Goal: Task Accomplishment & Management: Manage account settings

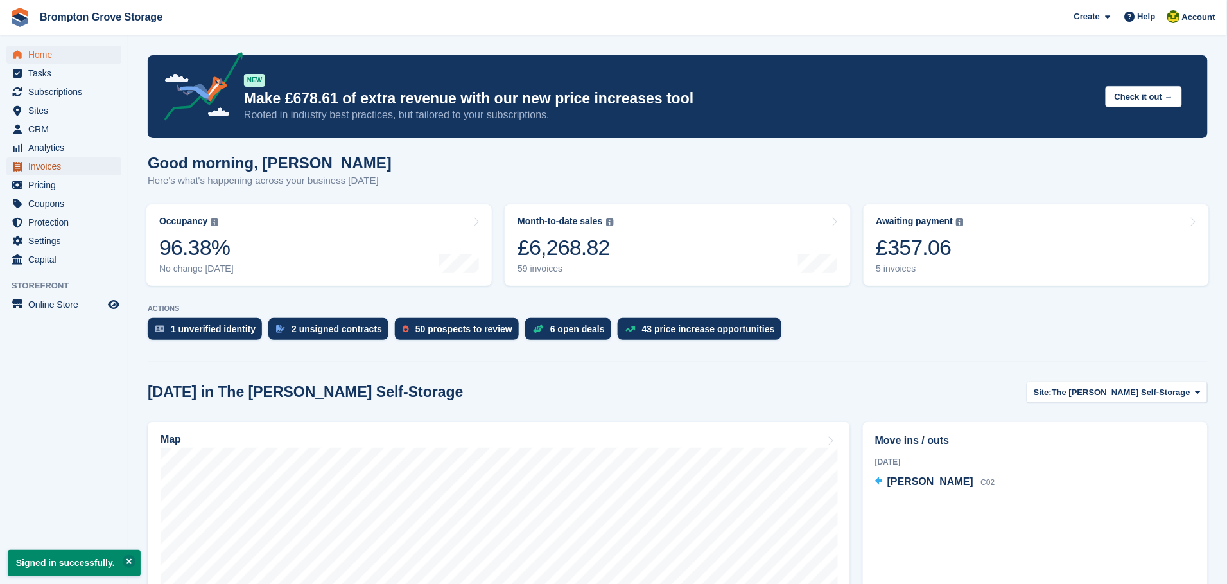
click at [47, 168] on span "Invoices" at bounding box center [66, 166] width 77 height 18
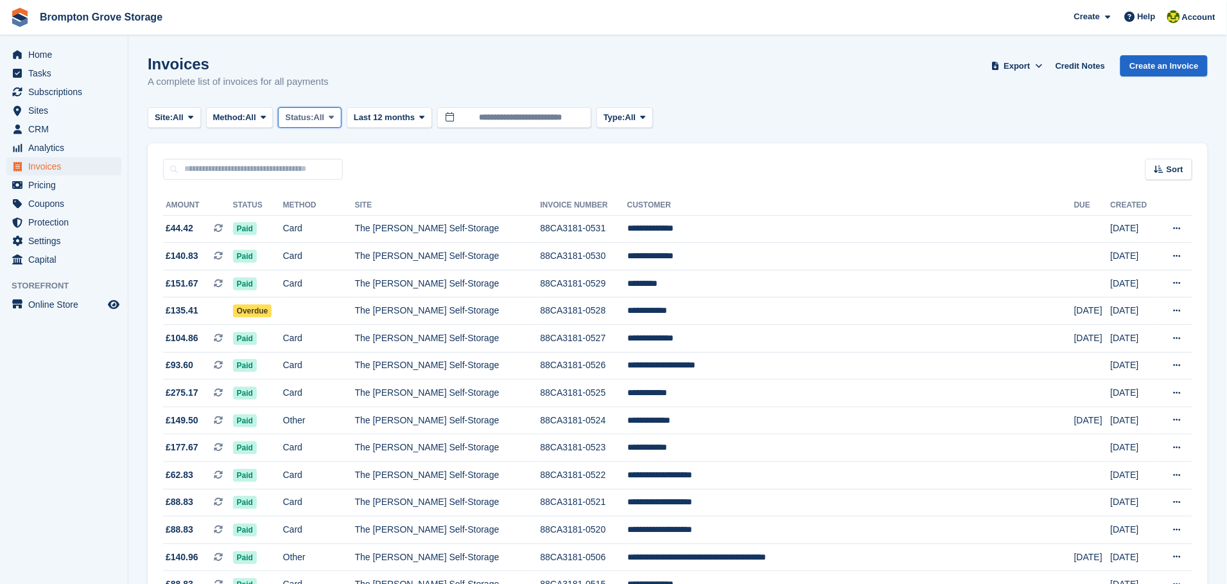
click at [322, 111] on span "All" at bounding box center [319, 117] width 11 height 13
click at [315, 218] on link "Open" at bounding box center [340, 217] width 112 height 23
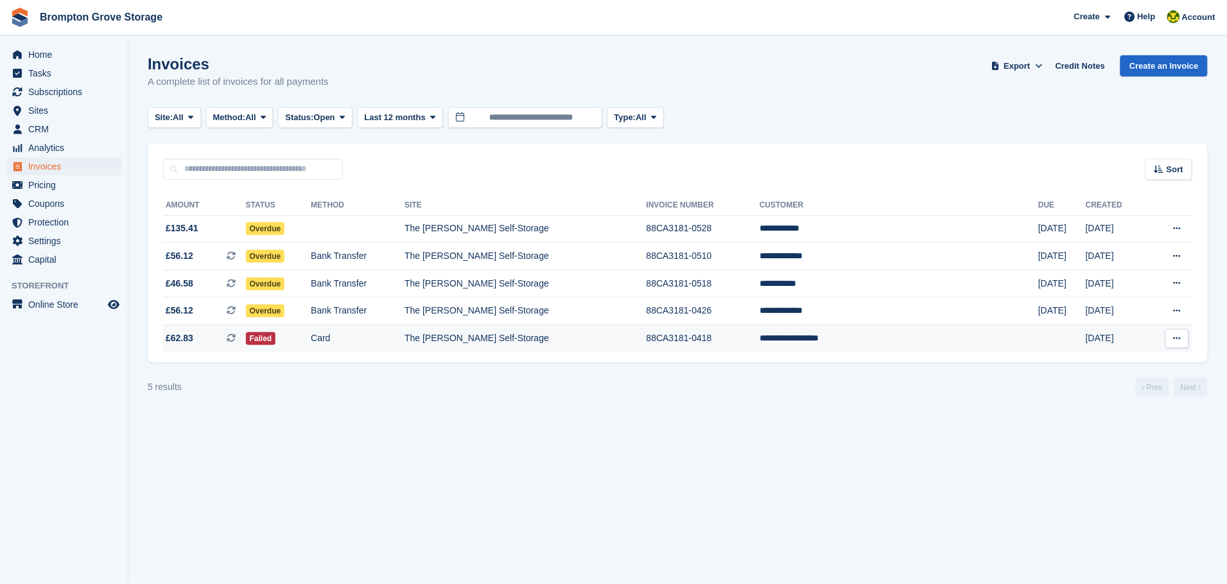
click at [850, 336] on td "**********" at bounding box center [899, 338] width 279 height 27
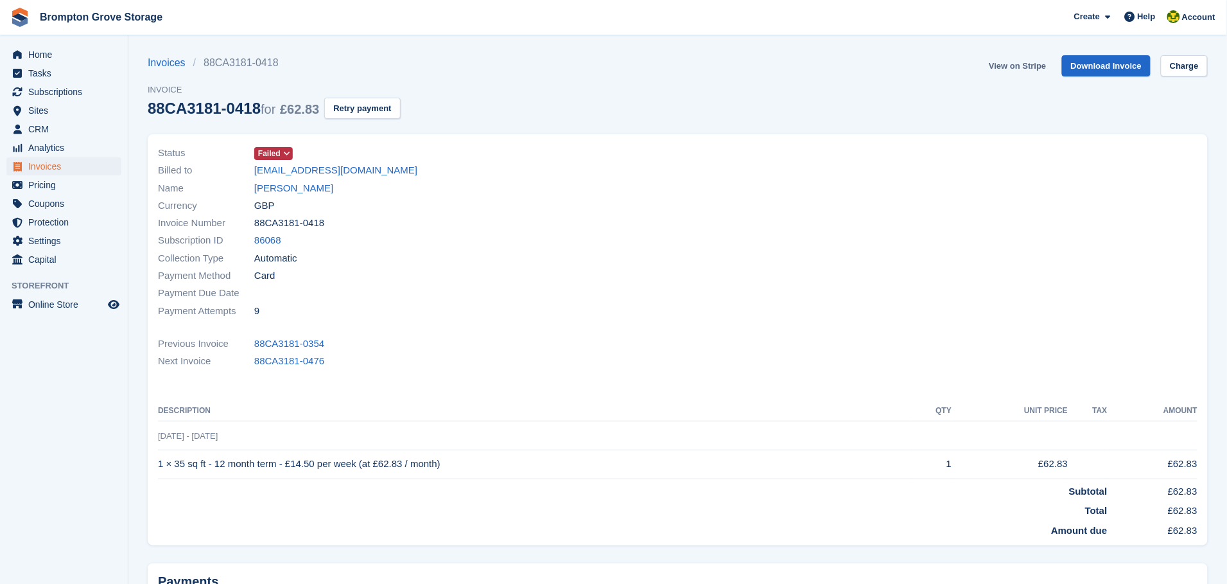
click at [1025, 66] on link "View on Stripe" at bounding box center [1017, 65] width 67 height 21
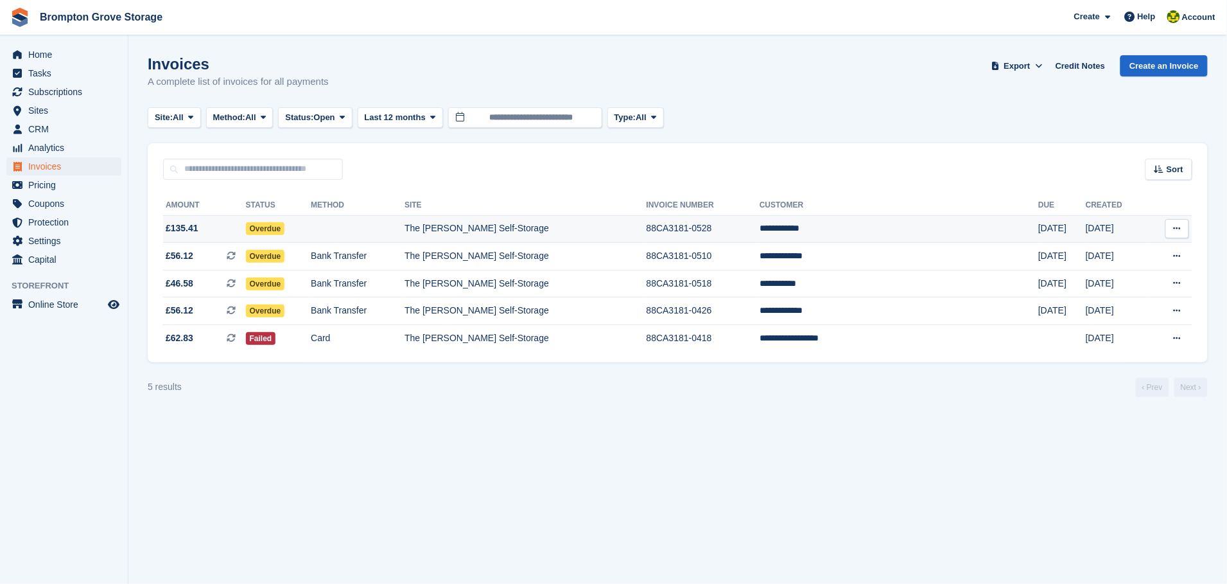
click at [855, 222] on td "**********" at bounding box center [899, 229] width 279 height 28
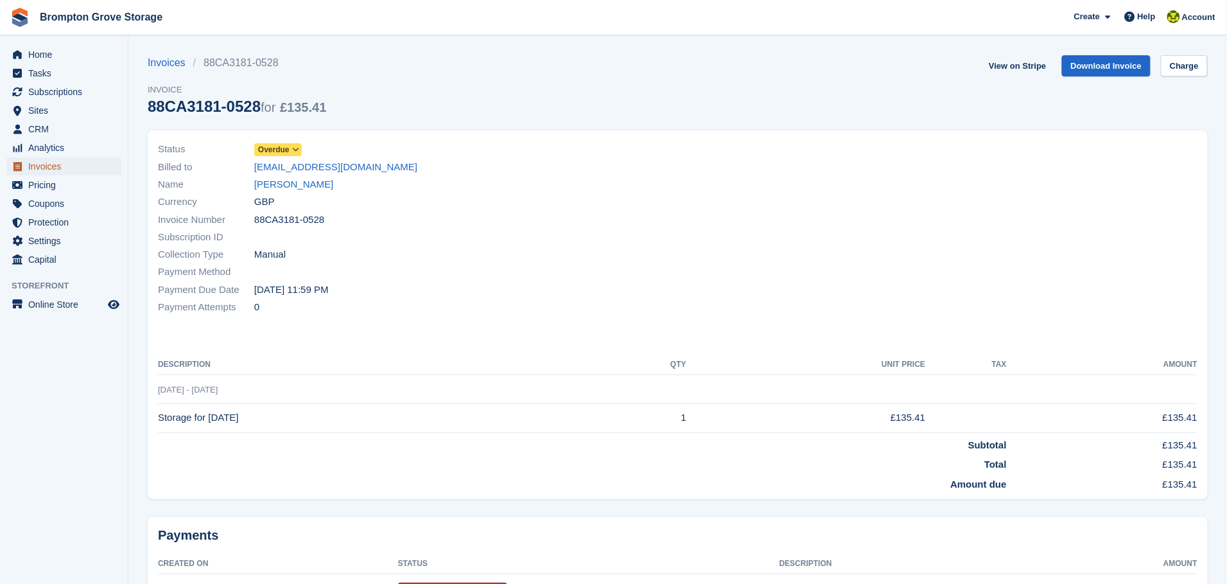
click at [42, 162] on span "Invoices" at bounding box center [66, 166] width 77 height 18
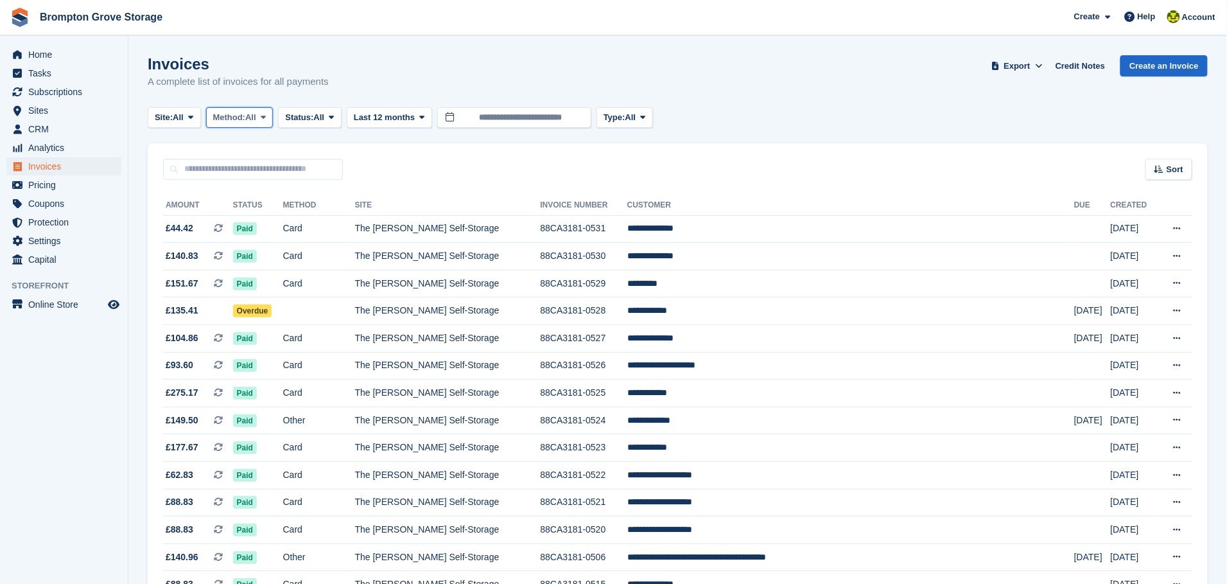
click at [252, 118] on span "All" at bounding box center [250, 117] width 11 height 13
click at [313, 116] on span "Status:" at bounding box center [299, 117] width 28 height 13
click at [309, 213] on link "Open" at bounding box center [340, 217] width 112 height 23
click at [325, 111] on span "All" at bounding box center [319, 117] width 11 height 13
click at [325, 212] on link "Open" at bounding box center [340, 217] width 112 height 23
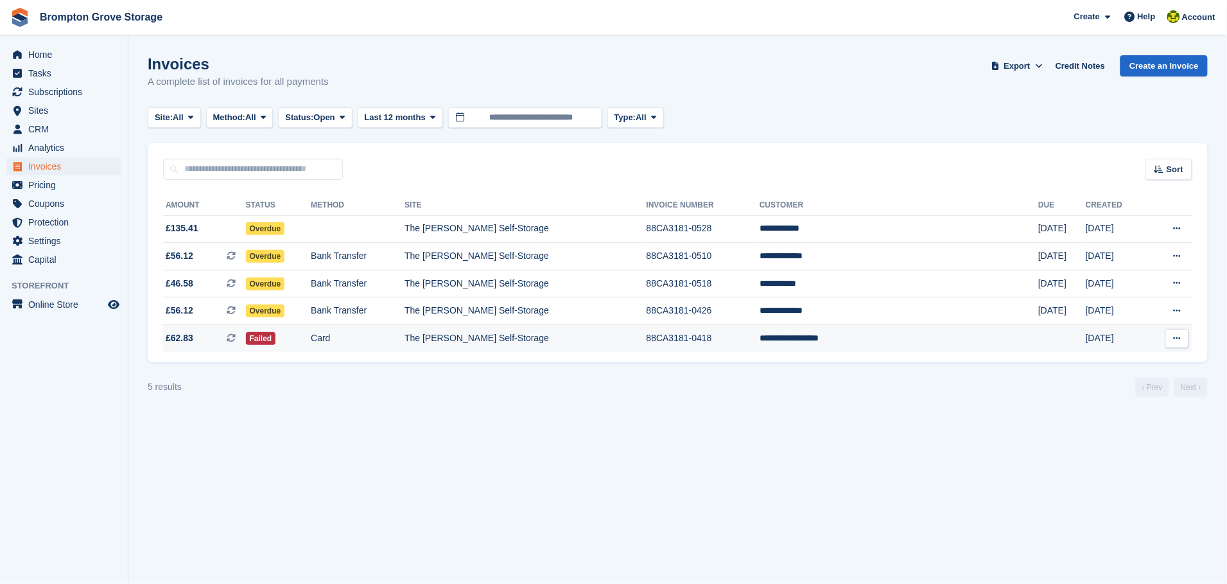
click at [552, 344] on td "The [PERSON_NAME] Self-Storage" at bounding box center [526, 338] width 242 height 27
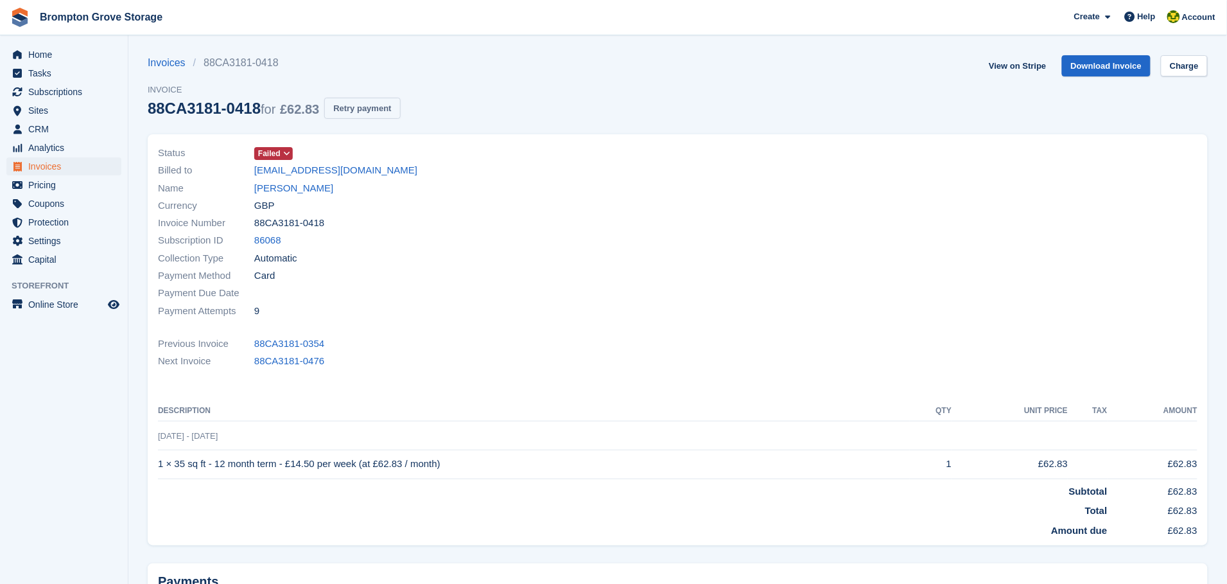
click at [365, 110] on button "Retry payment" at bounding box center [362, 108] width 76 height 21
